Goal: Information Seeking & Learning: Learn about a topic

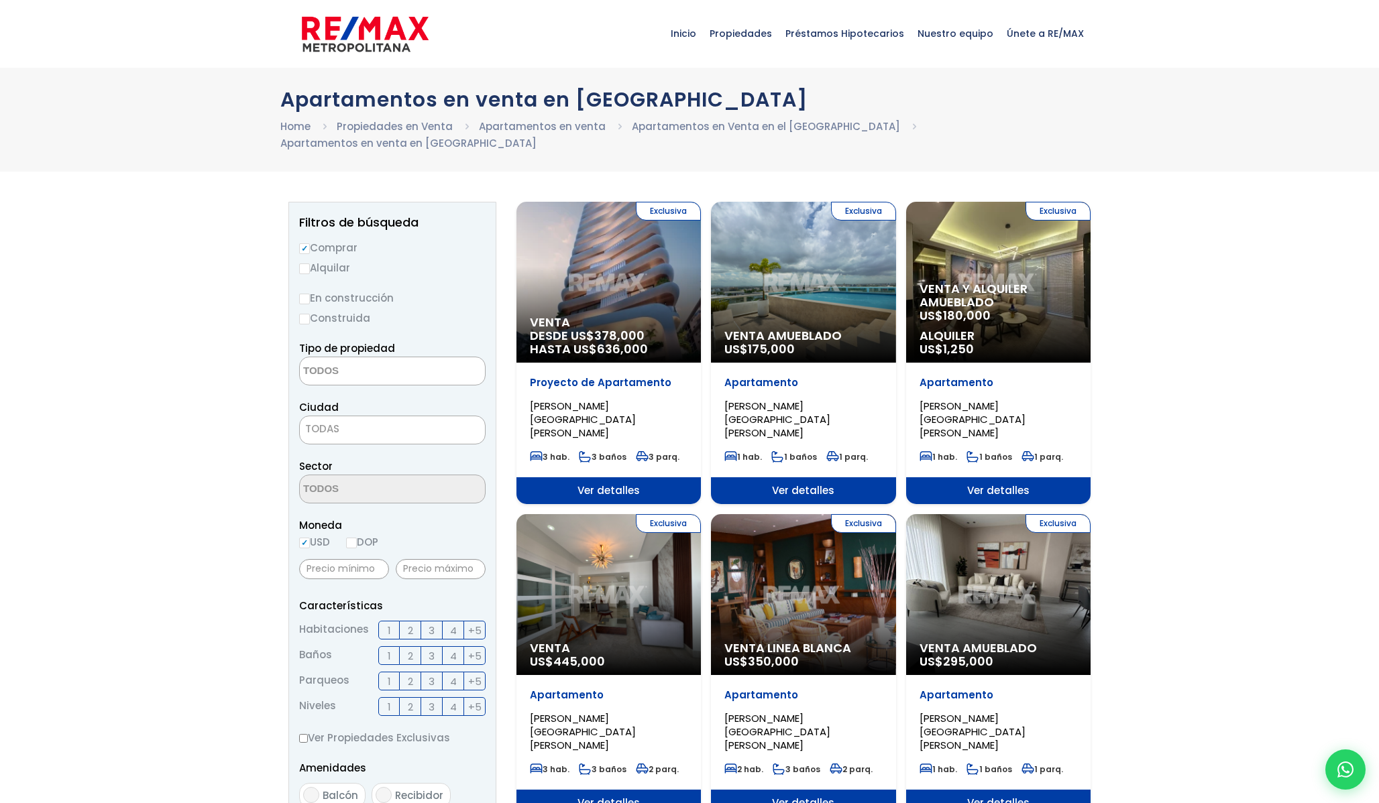
select select
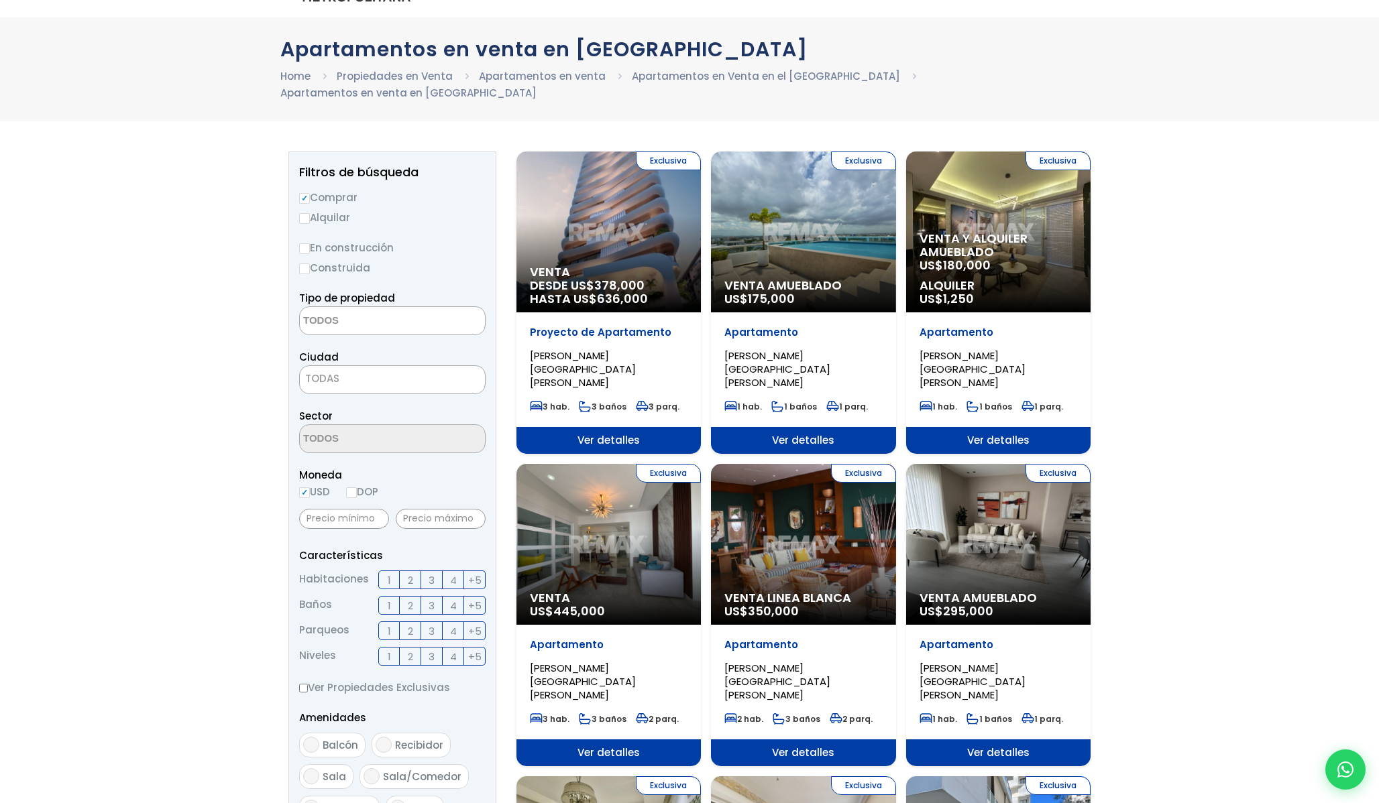
scroll to position [51, 0]
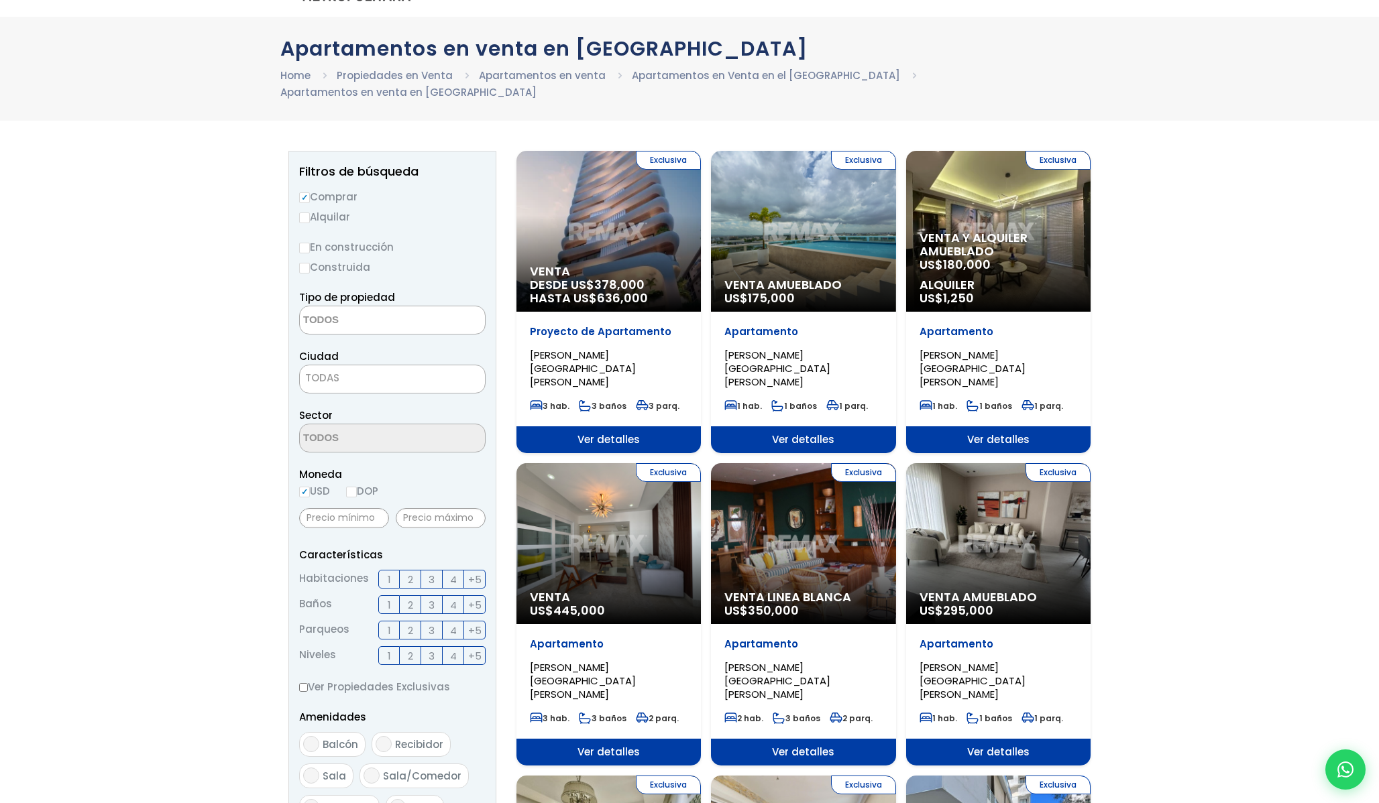
click at [430, 571] on span "3" at bounding box center [431, 579] width 6 height 17
click at [0, 0] on input "3" at bounding box center [0, 0] width 0 height 0
click at [411, 597] on span "2" at bounding box center [410, 605] width 5 height 17
click at [0, 0] on input "2" at bounding box center [0, 0] width 0 height 0
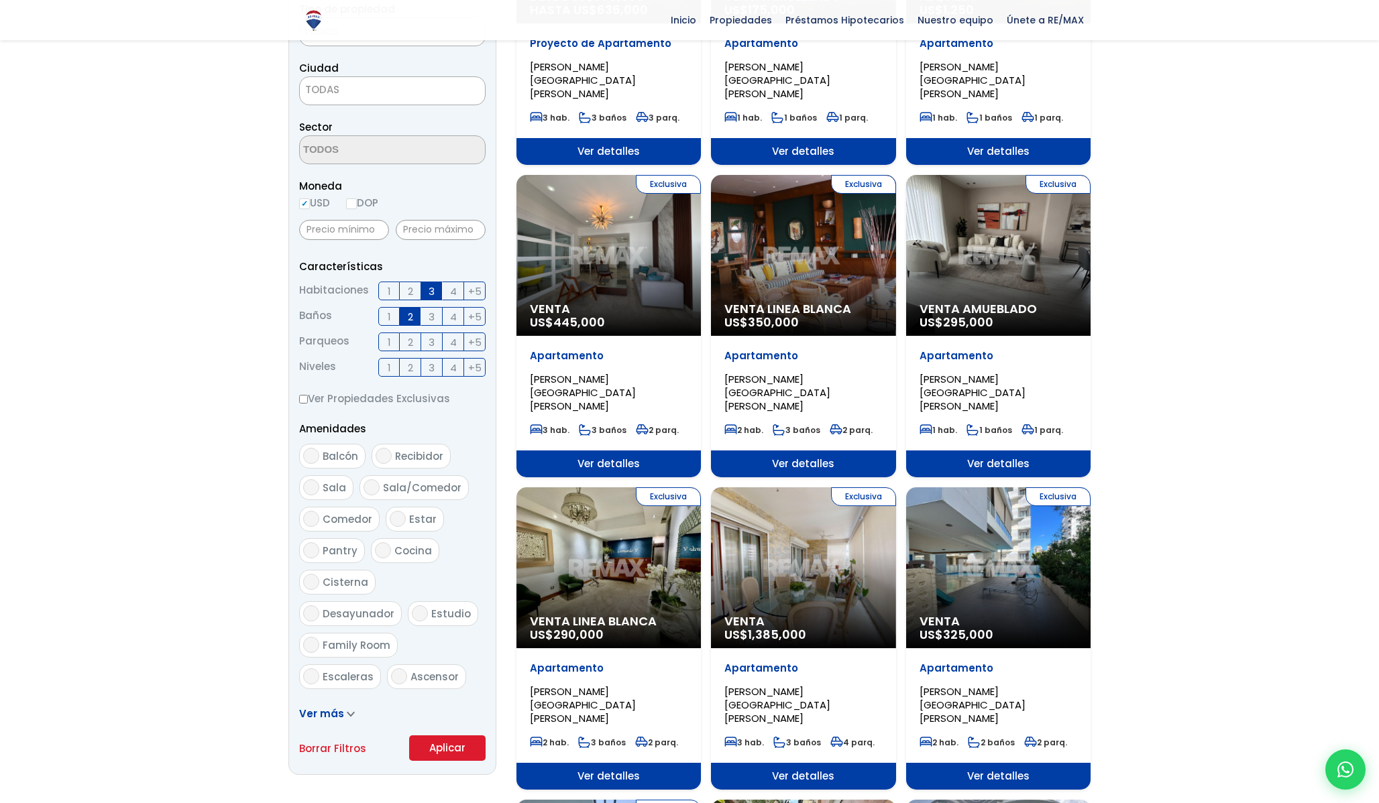
scroll to position [339, 0]
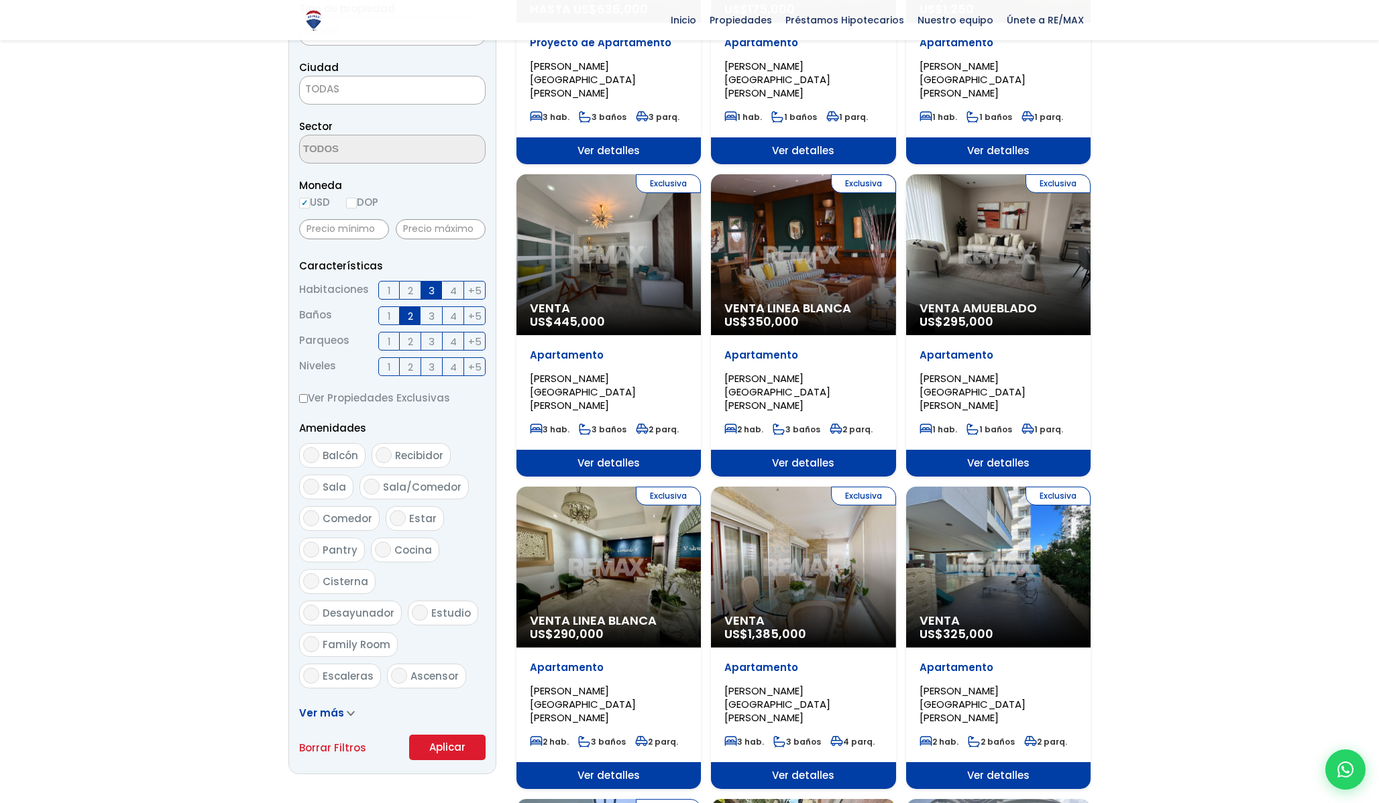
click at [443, 735] on button "Aplicar" at bounding box center [447, 747] width 76 height 25
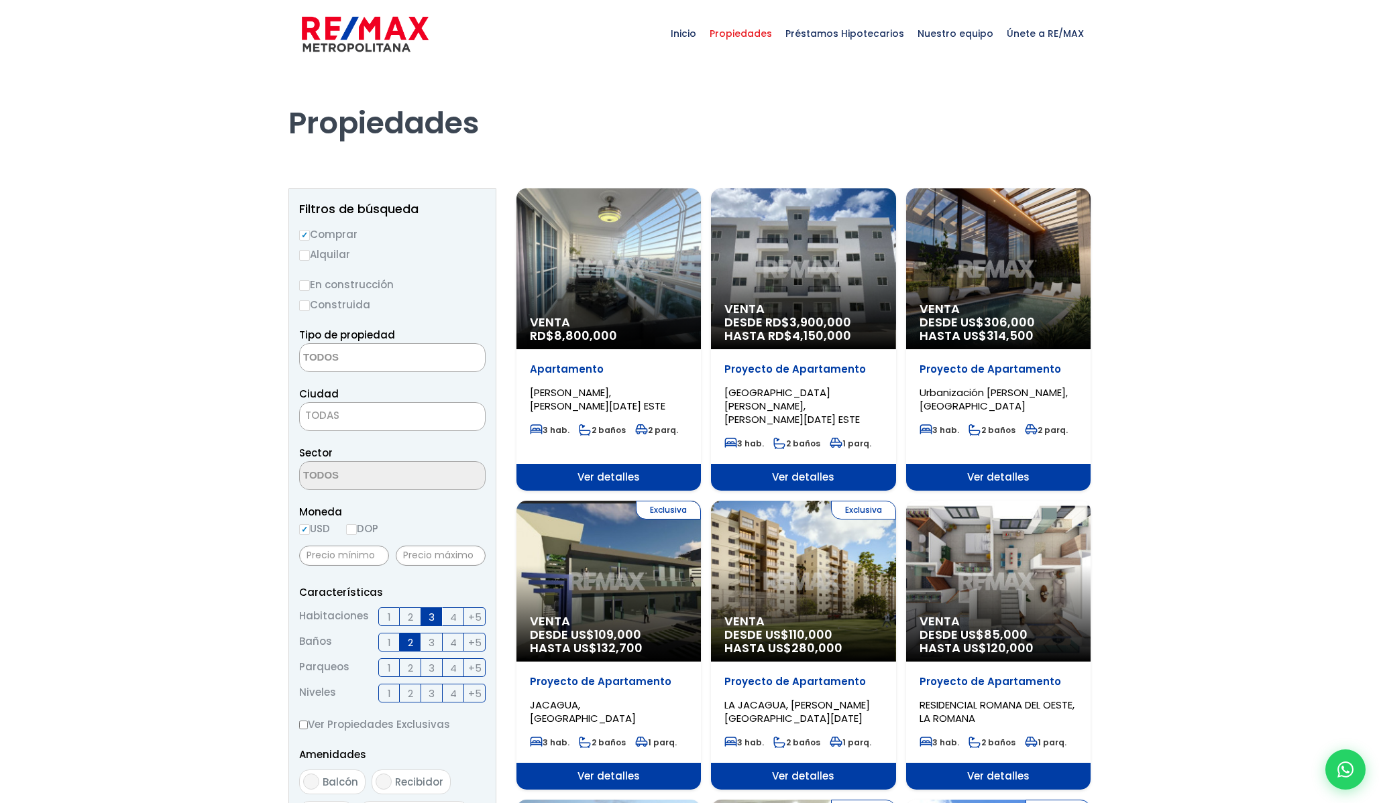
select select
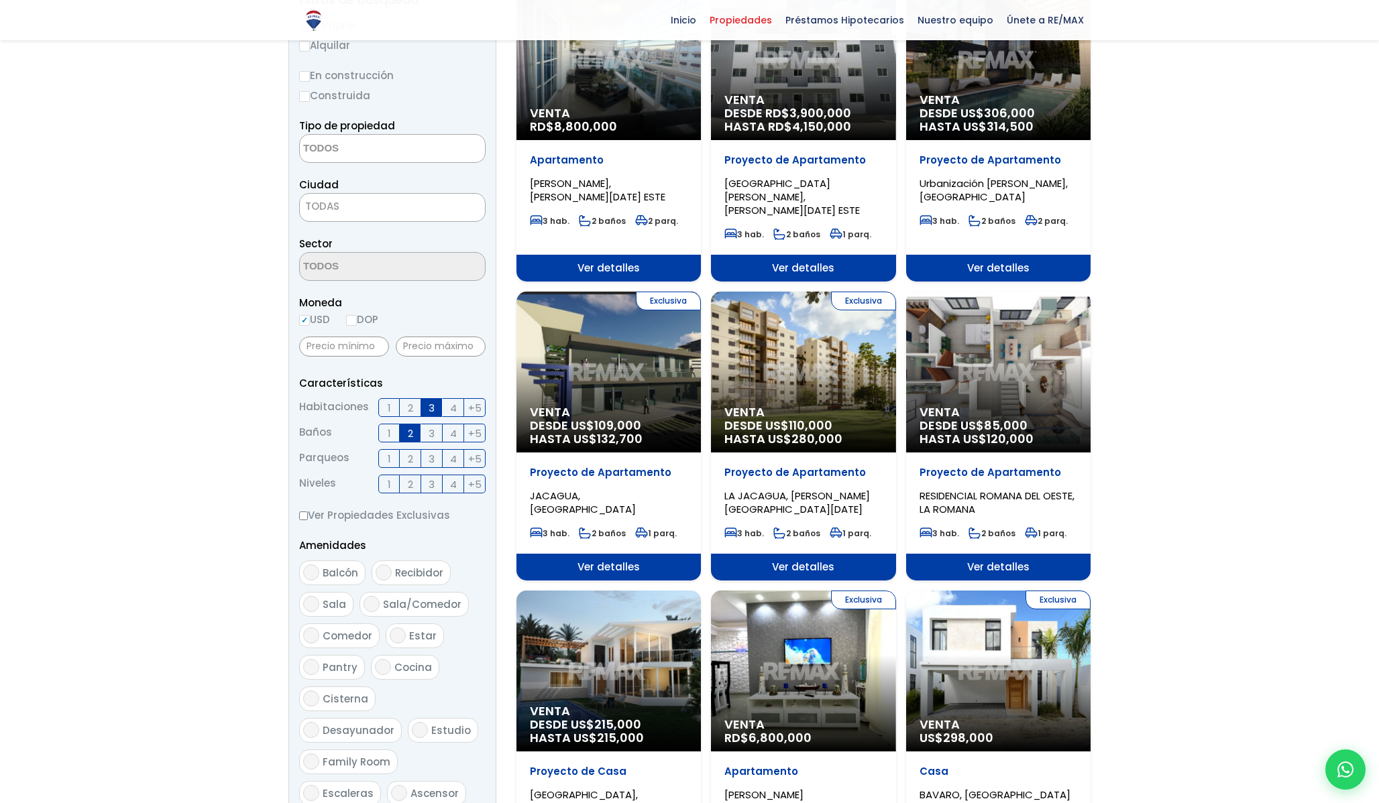
scroll to position [208, 0]
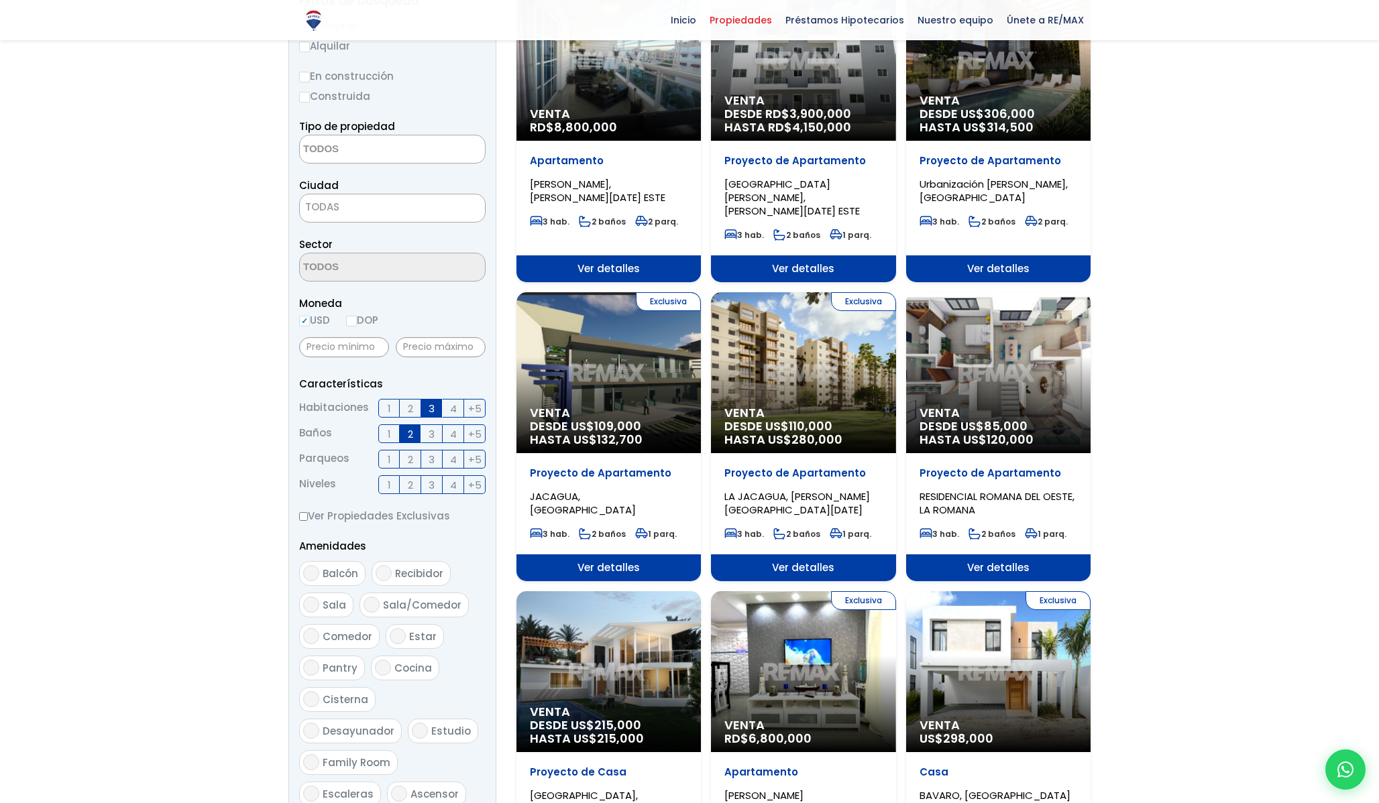
click at [408, 457] on span "2" at bounding box center [410, 459] width 5 height 17
click at [0, 0] on input "2" at bounding box center [0, 0] width 0 height 0
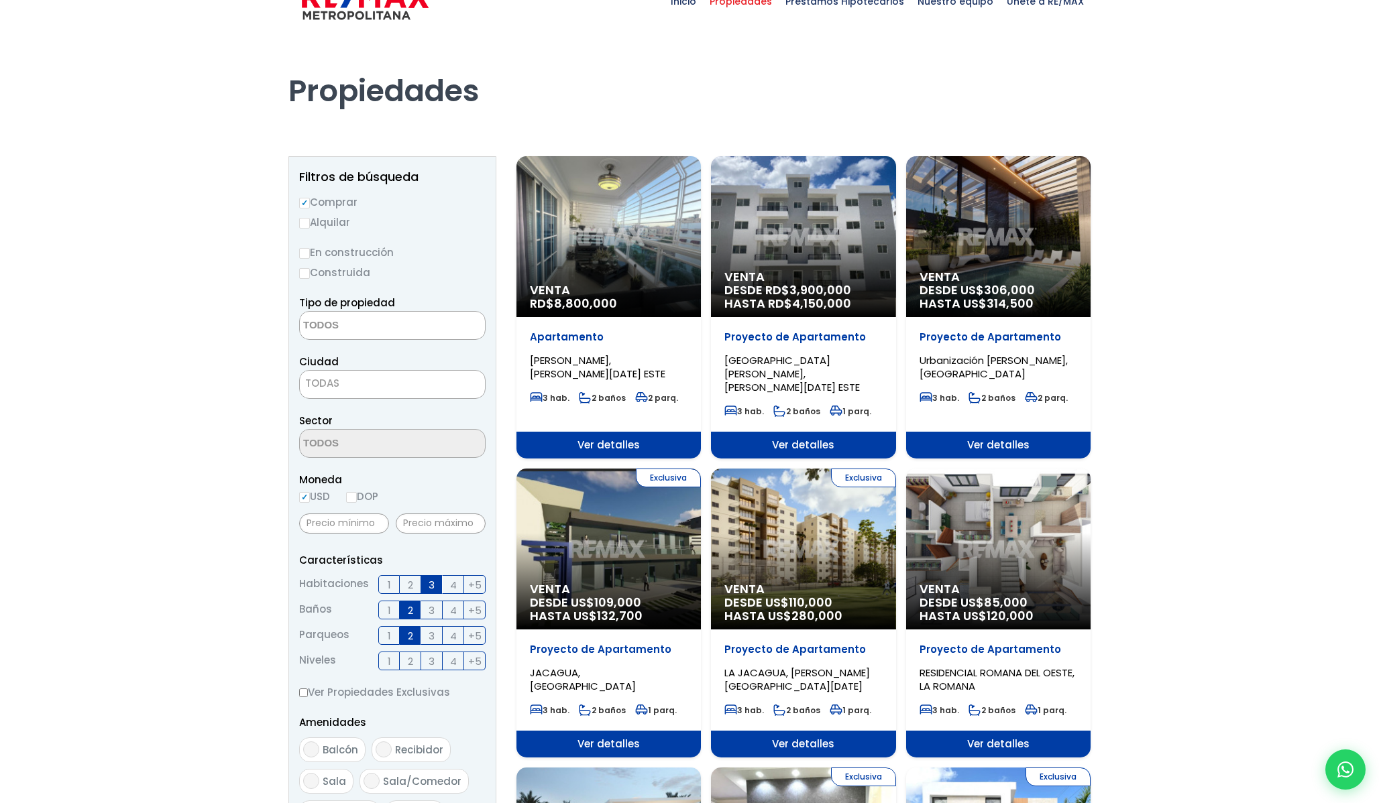
scroll to position [0, 0]
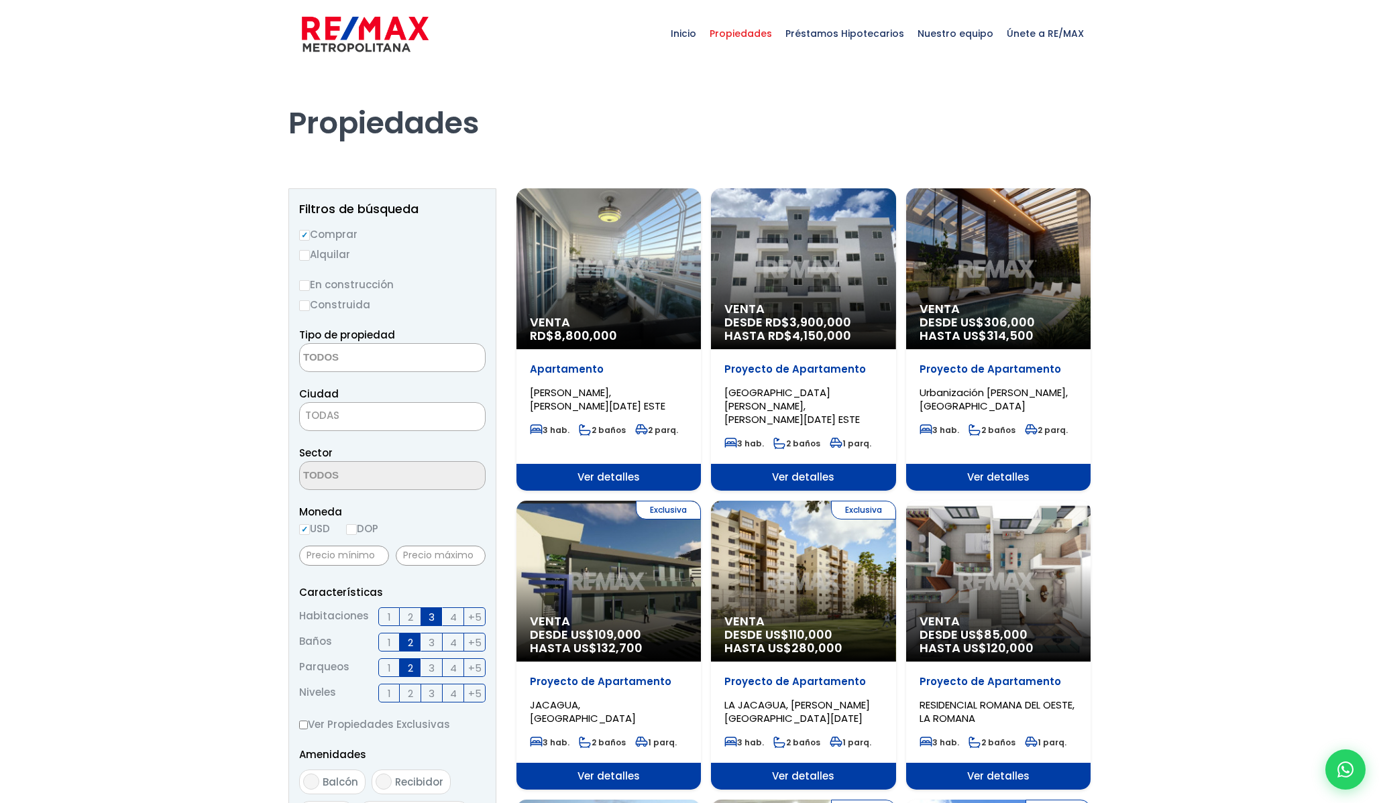
click at [355, 357] on textarea "Search" at bounding box center [365, 358] width 130 height 29
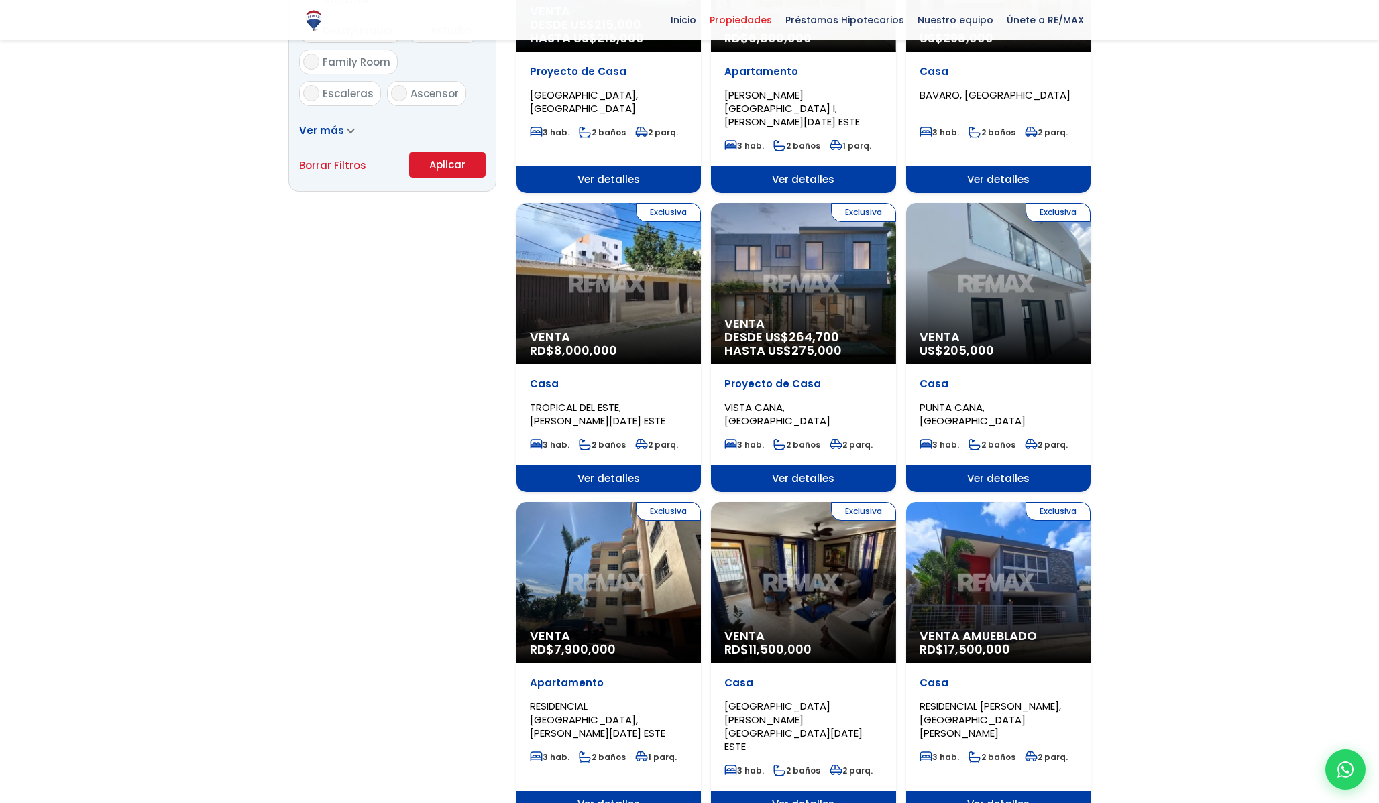
scroll to position [914, 0]
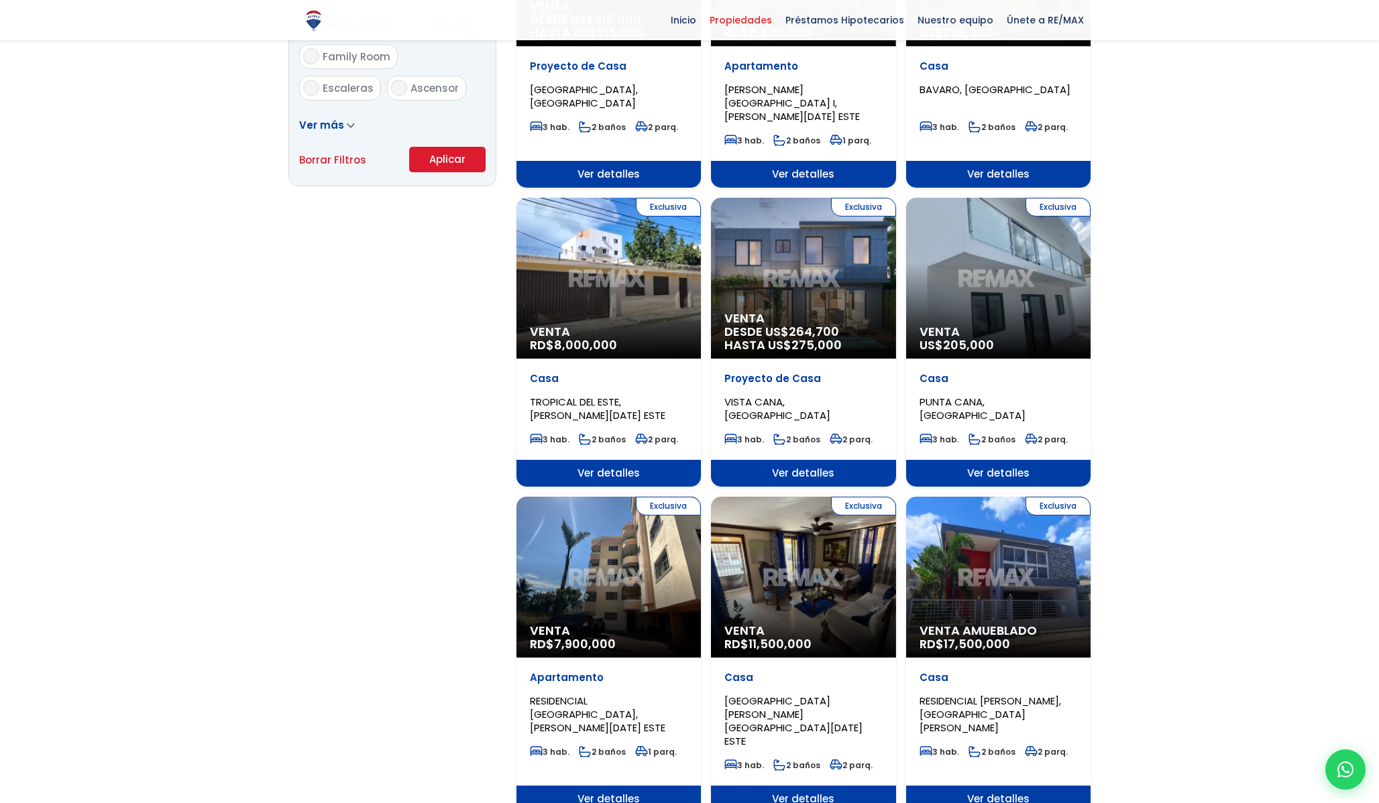
click at [431, 158] on button "Aplicar" at bounding box center [447, 159] width 76 height 25
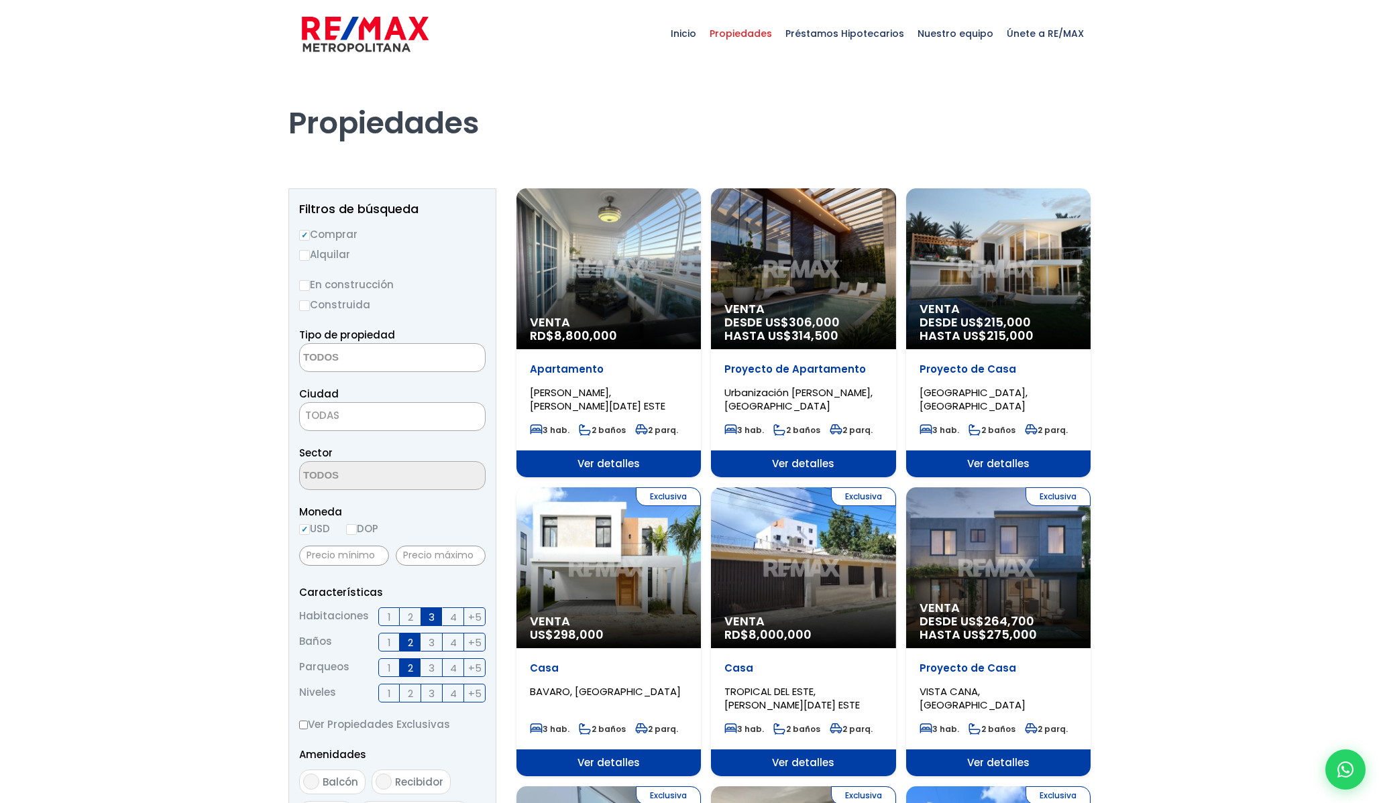
select select
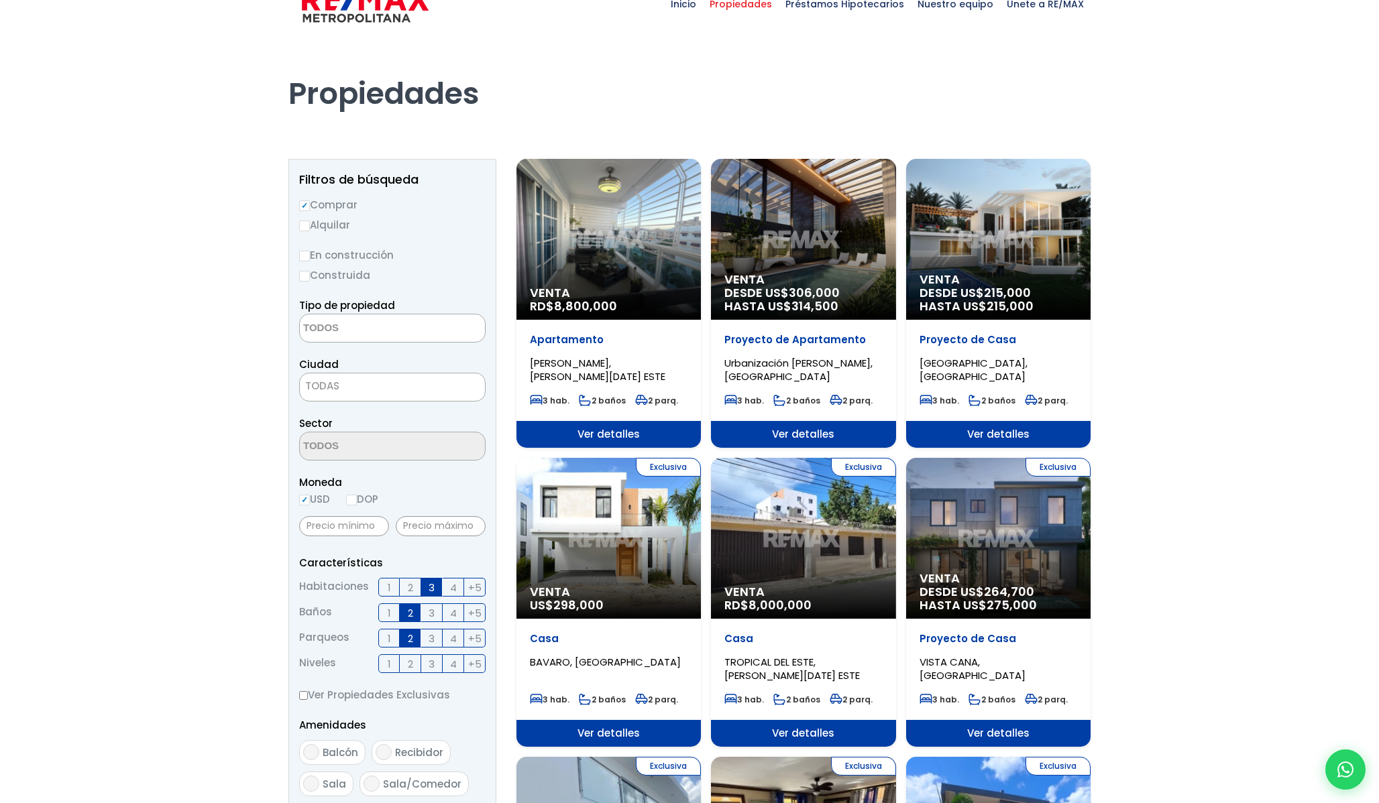
scroll to position [33, 0]
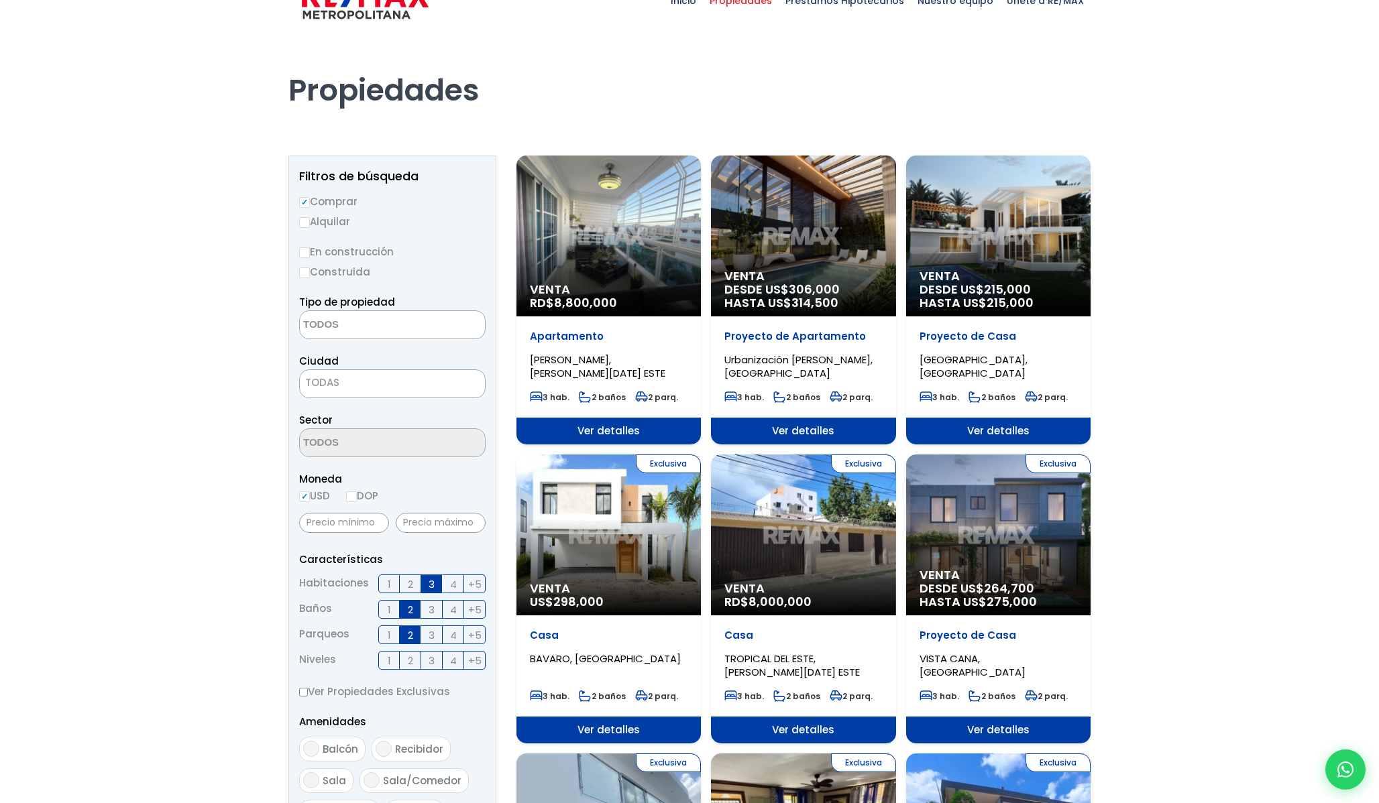
click at [405, 392] on span "TODAS" at bounding box center [392, 383] width 186 height 29
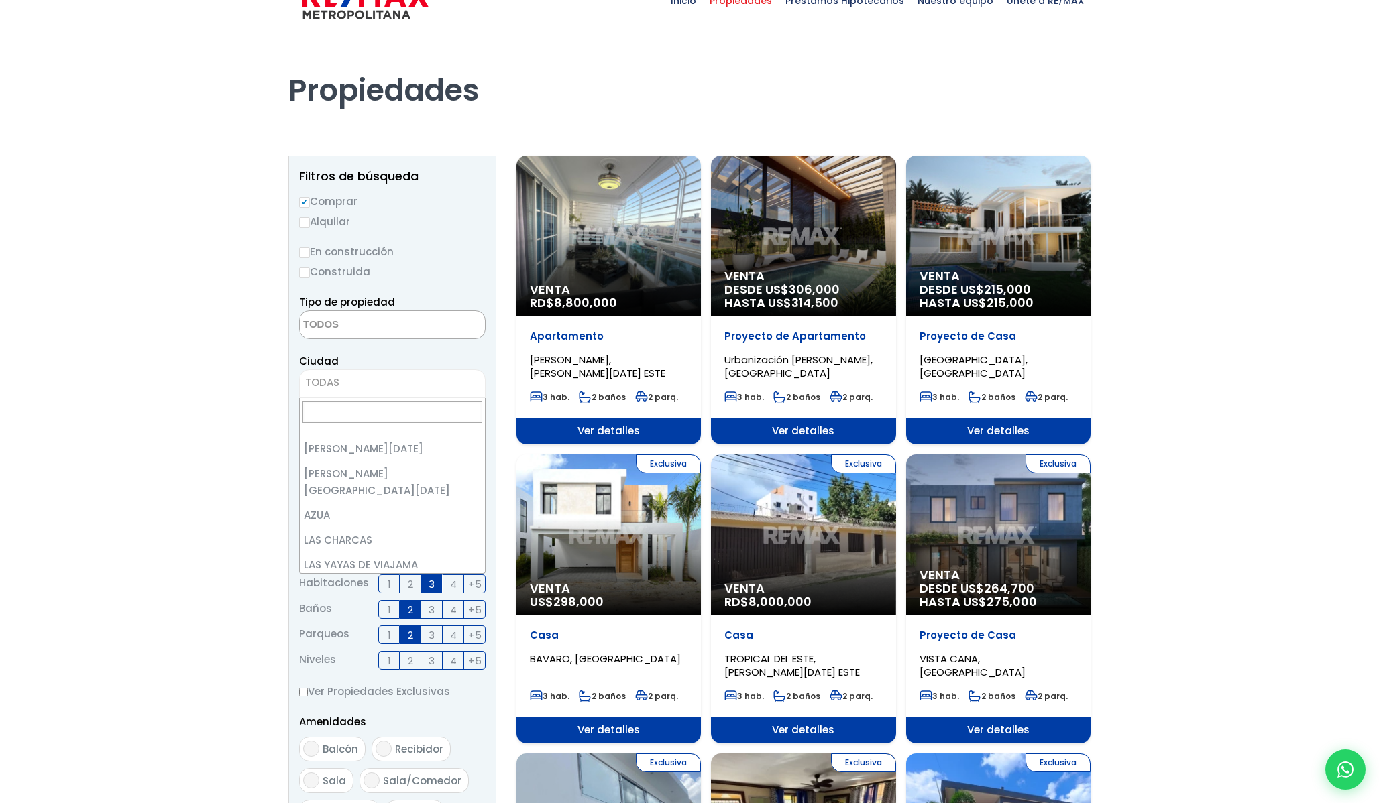
scroll to position [0, 0]
select select "1"
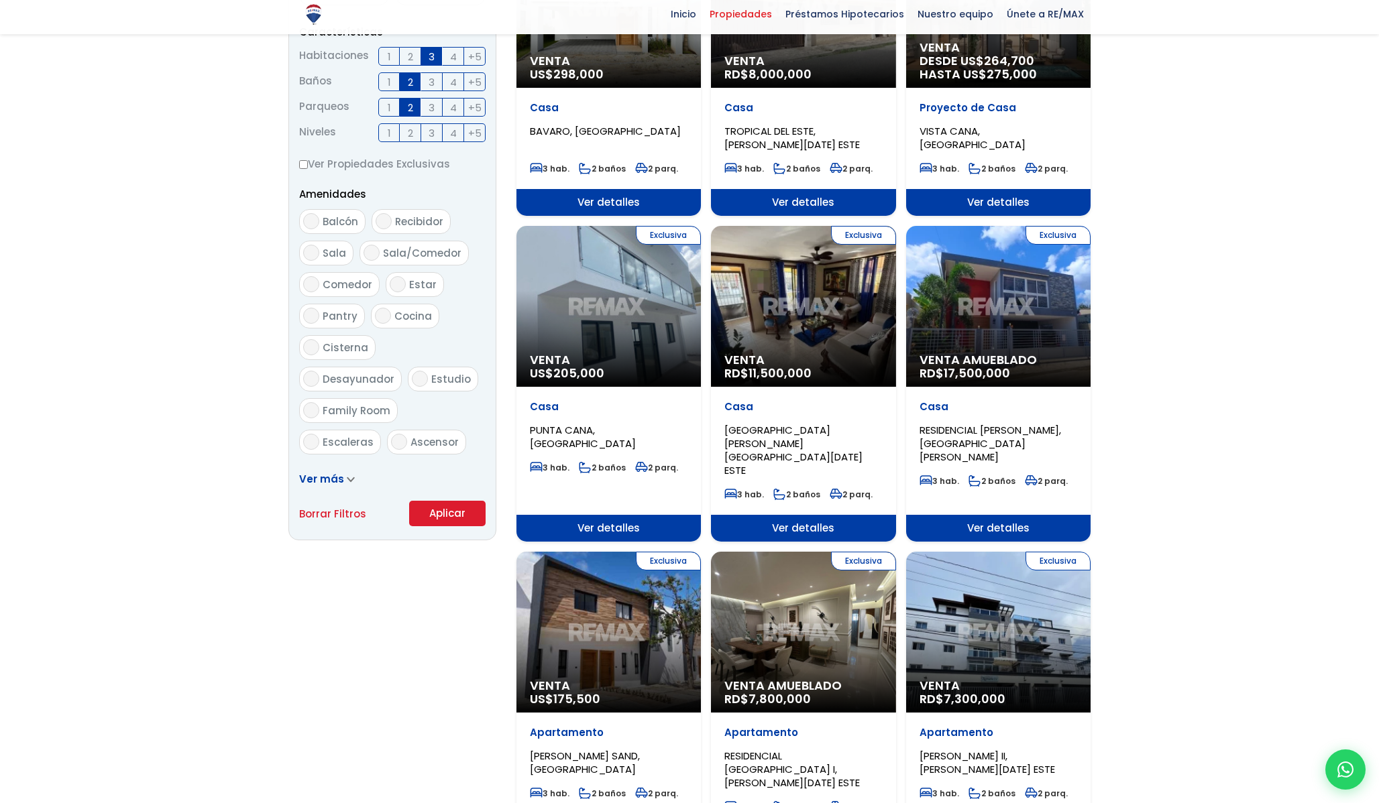
scroll to position [661, 0]
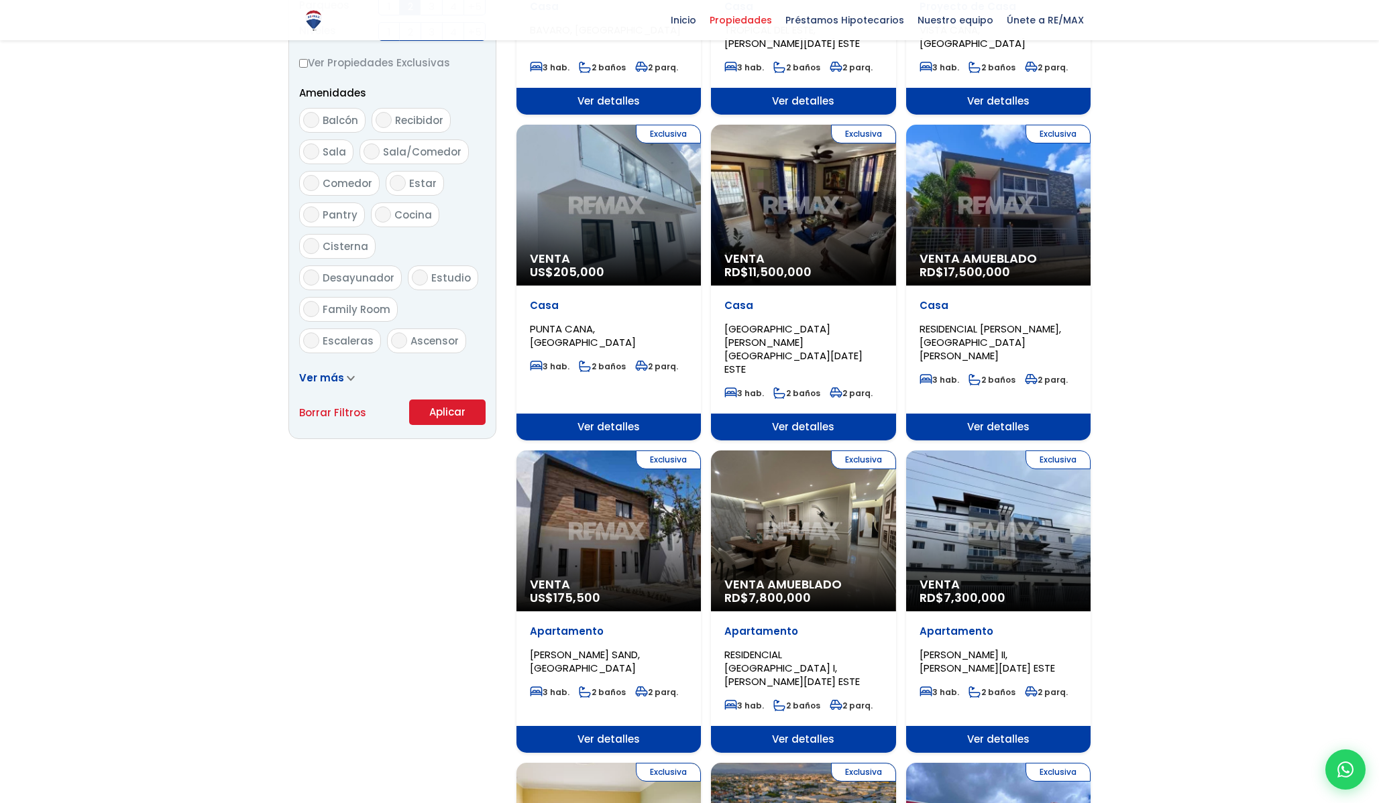
click at [451, 420] on button "Aplicar" at bounding box center [447, 412] width 76 height 25
click at [453, 410] on button "Aplicar" at bounding box center [447, 412] width 76 height 25
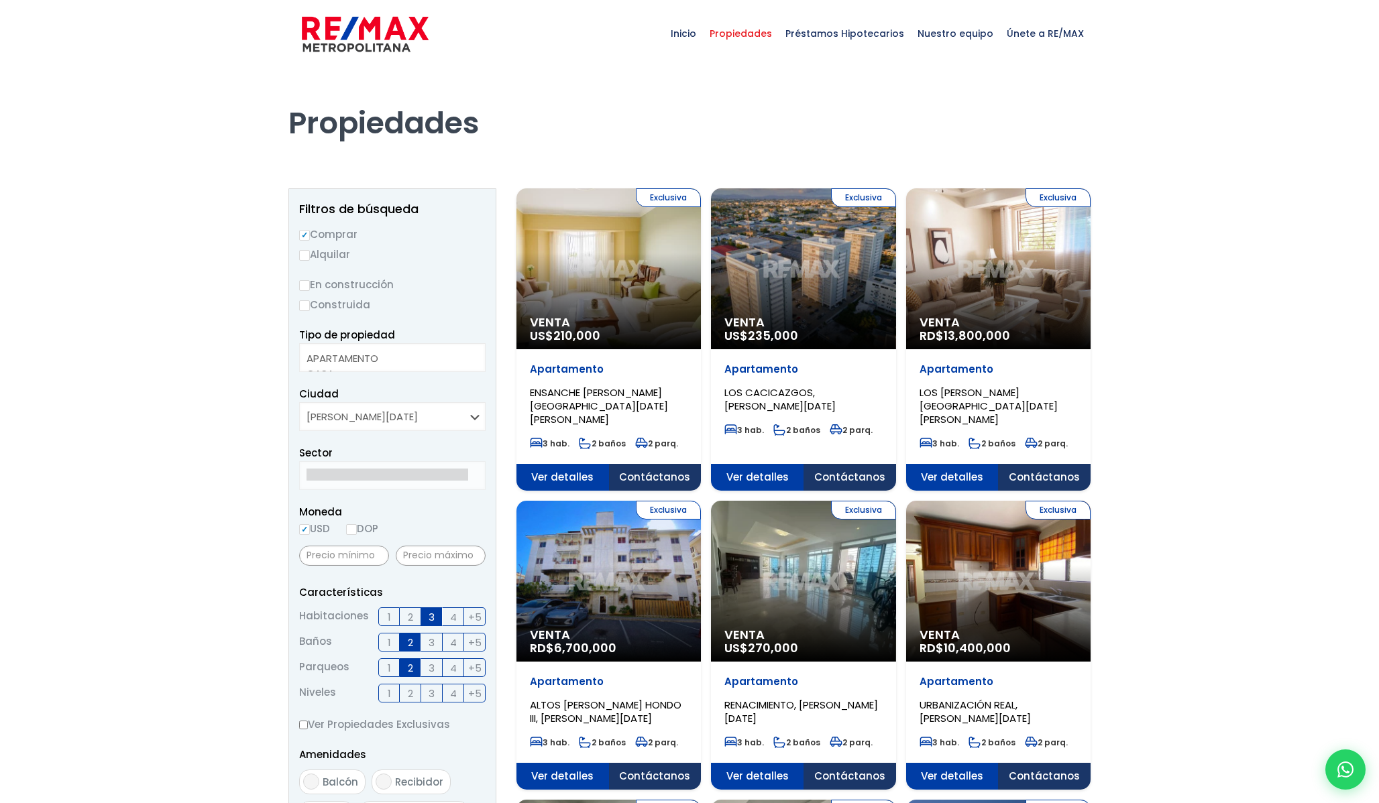
select select
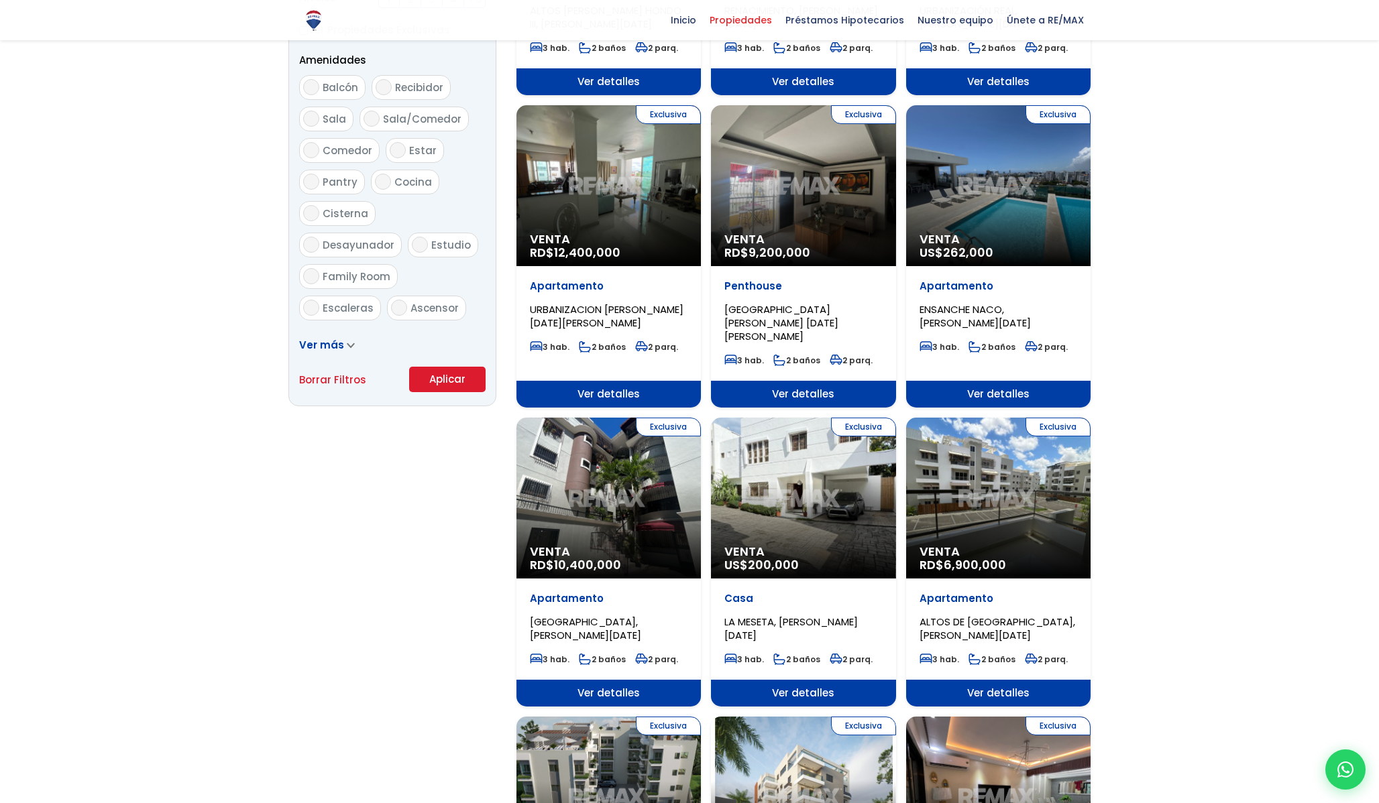
scroll to position [563, 0]
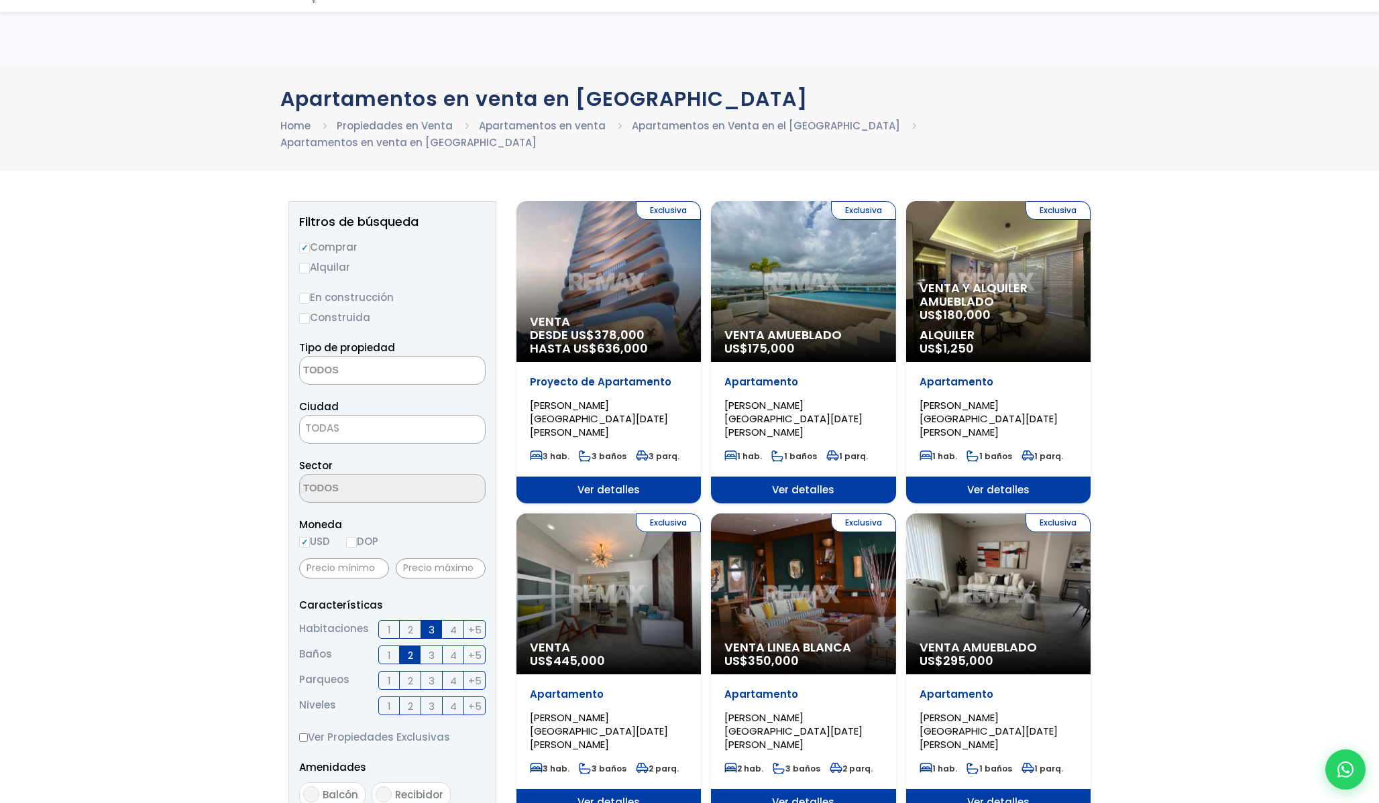
select select
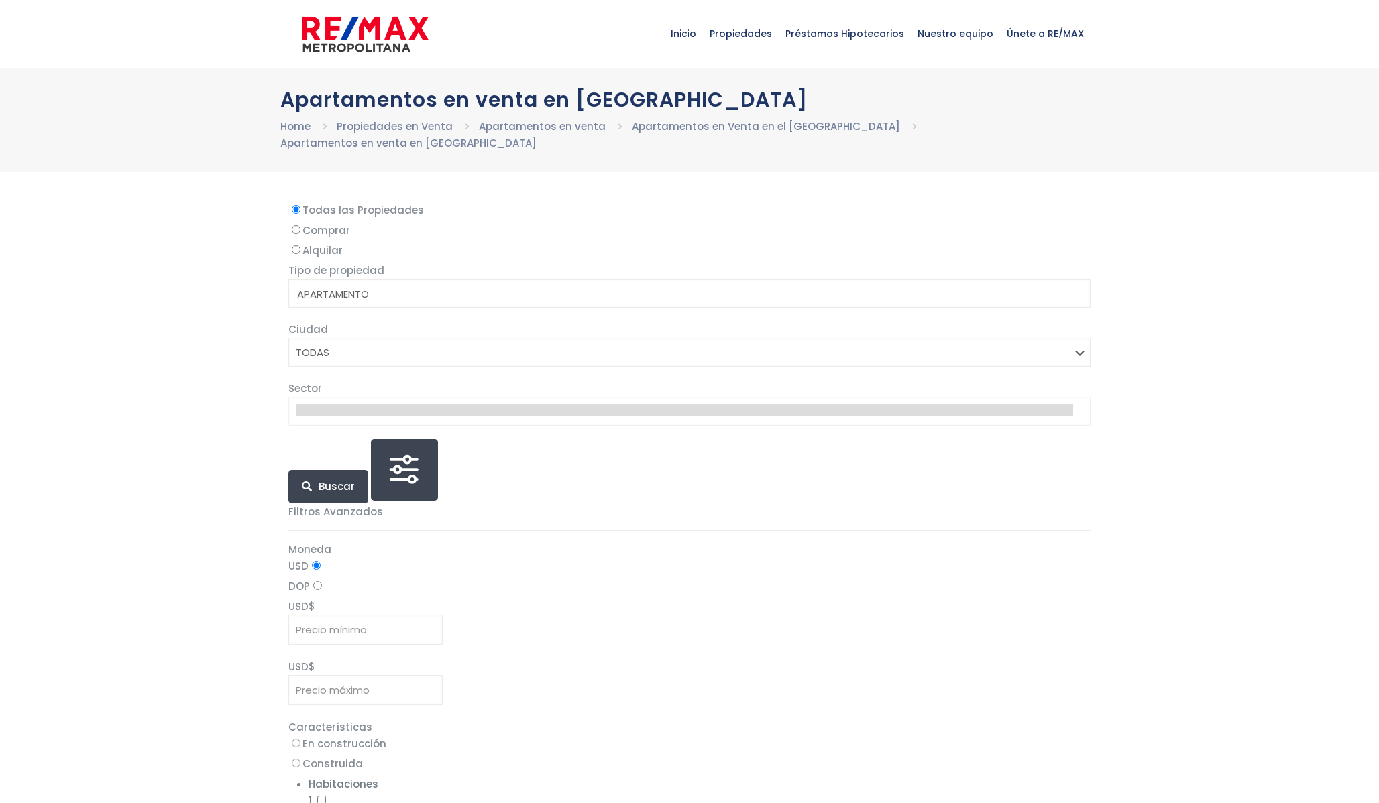
select select
